Goal: Find contact information: Find contact information

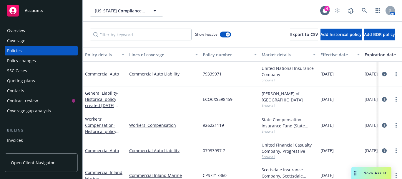
click at [24, 32] on div "Overview" at bounding box center [16, 30] width 18 height 9
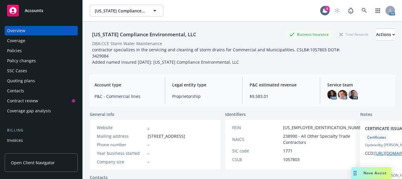
click at [196, 35] on div "[US_STATE] Compliance Environmental, LLC Business Insurance Total Rewards Actio…" at bounding box center [242, 35] width 305 height 12
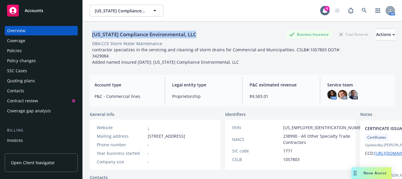
click at [196, 35] on div "[US_STATE] Compliance Environmental, LLC Business Insurance Total Rewards Actio…" at bounding box center [242, 35] width 305 height 12
copy div "[US_STATE] Compliance Environmental, LLC"
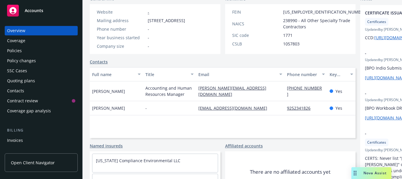
scroll to position [118, 0]
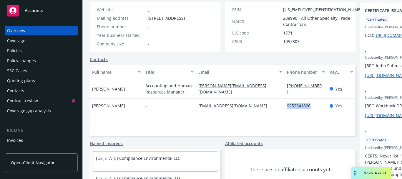
drag, startPoint x: 259, startPoint y: 118, endPoint x: 286, endPoint y: 118, distance: 26.8
click at [286, 113] on div "9252341826" at bounding box center [306, 106] width 42 height 14
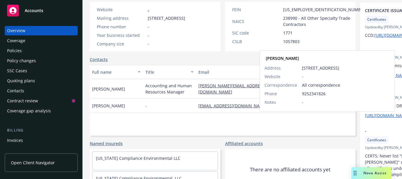
copy link "9252341826"
